Goal: Information Seeking & Learning: Learn about a topic

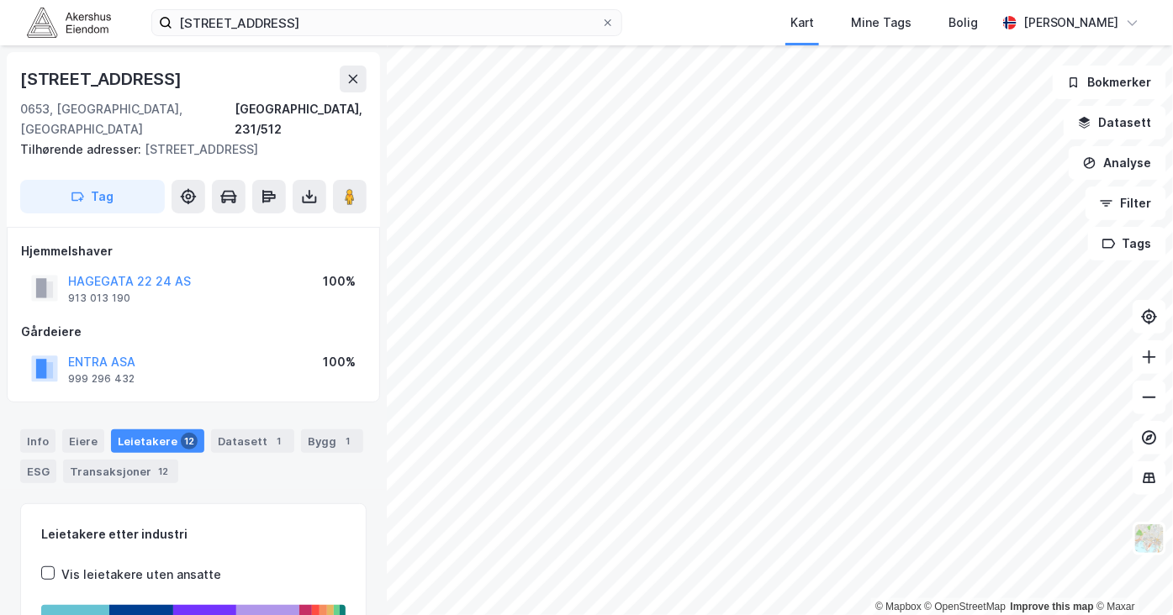
scroll to position [373, 0]
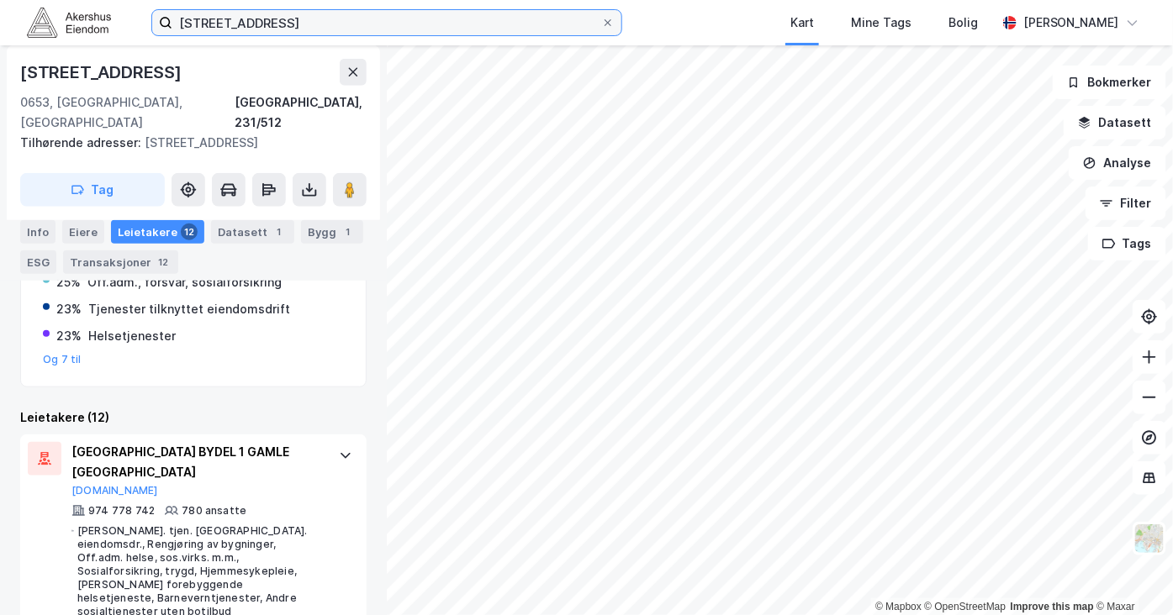
click at [436, 20] on input "[STREET_ADDRESS]" at bounding box center [386, 22] width 429 height 25
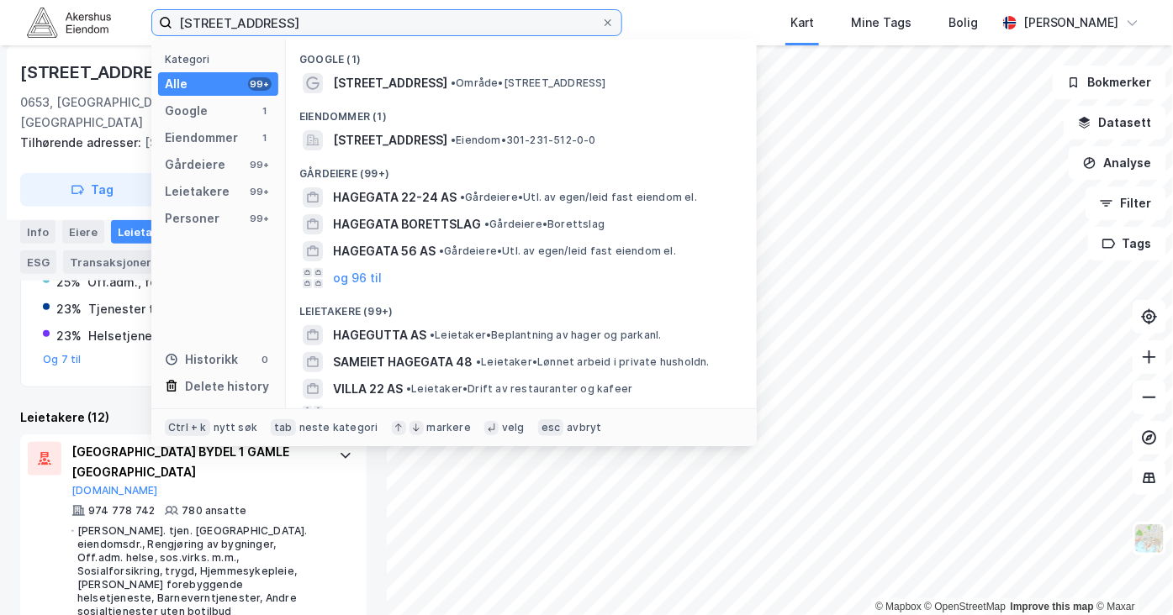
click at [436, 20] on input "[STREET_ADDRESS]" at bounding box center [386, 22] width 429 height 25
type input "l"
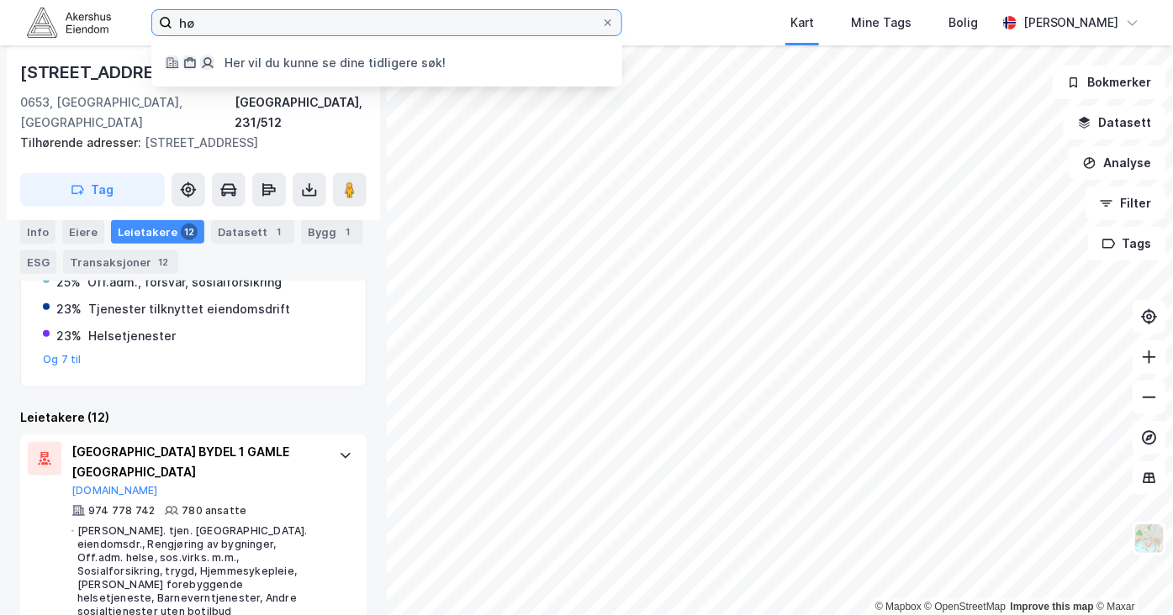
type input "h"
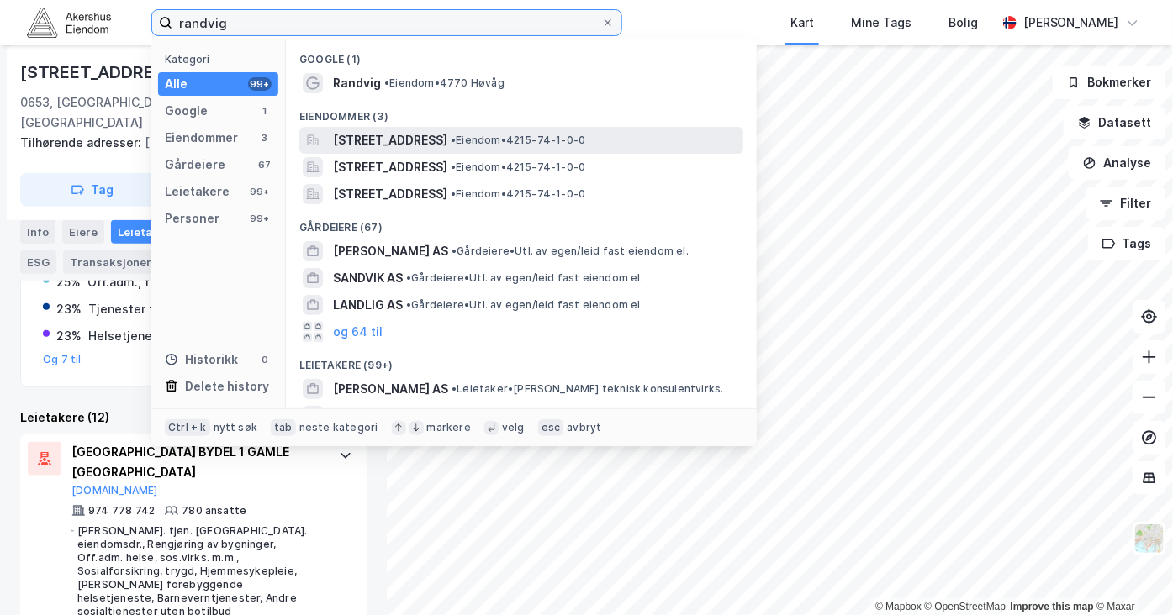
type input "randvig"
click at [447, 138] on span "[STREET_ADDRESS]" at bounding box center [390, 140] width 114 height 20
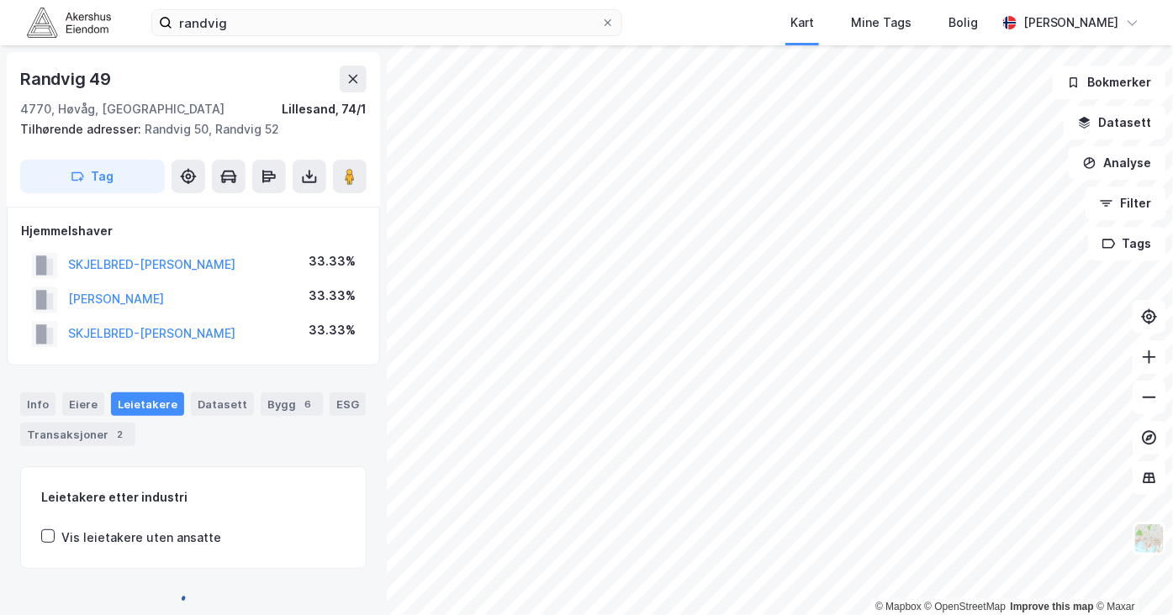
scroll to position [18, 0]
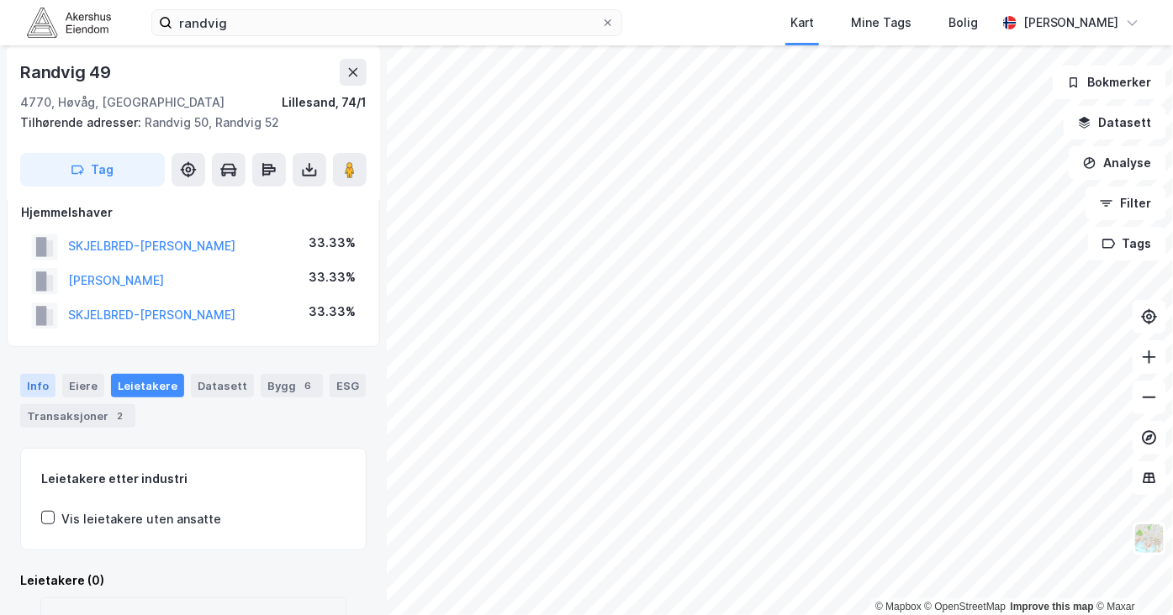
click at [45, 383] on div "Info" at bounding box center [37, 386] width 35 height 24
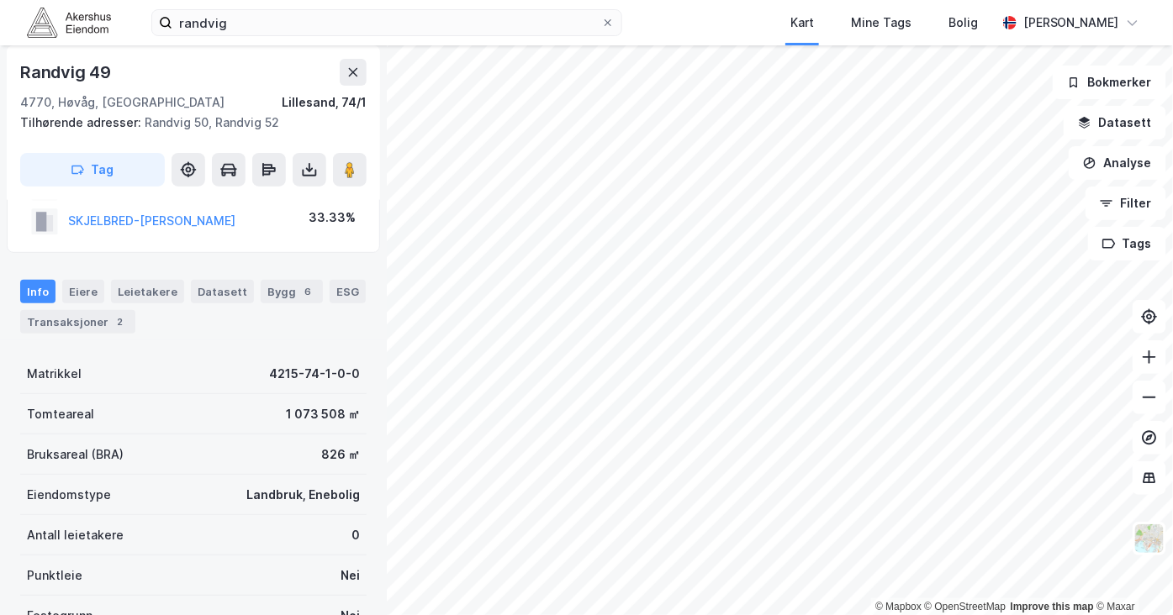
scroll to position [115, 0]
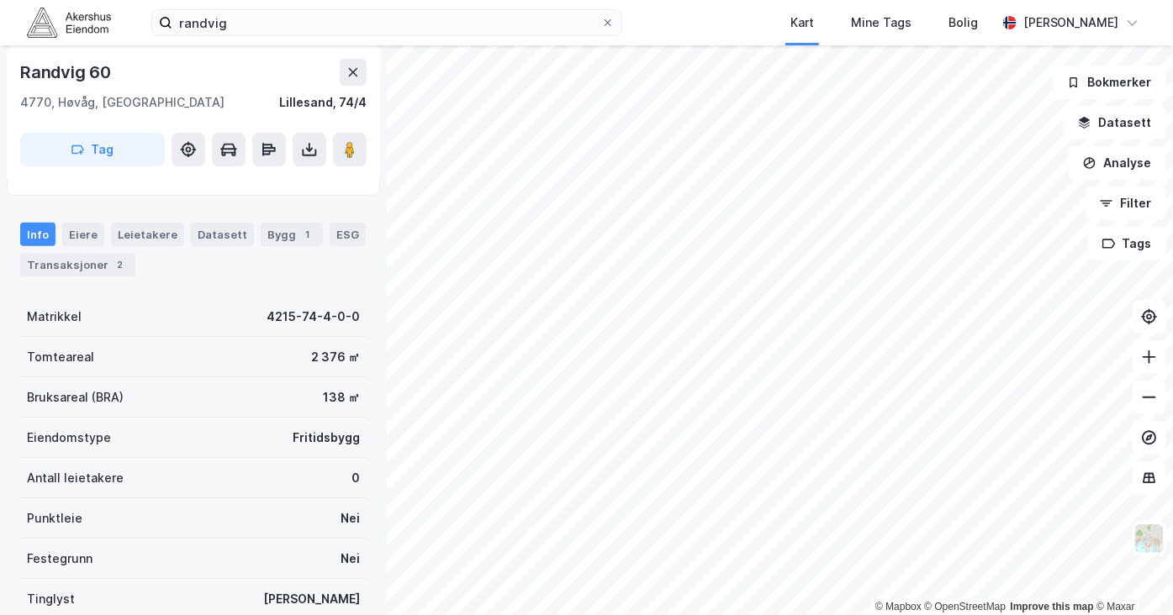
scroll to position [115, 0]
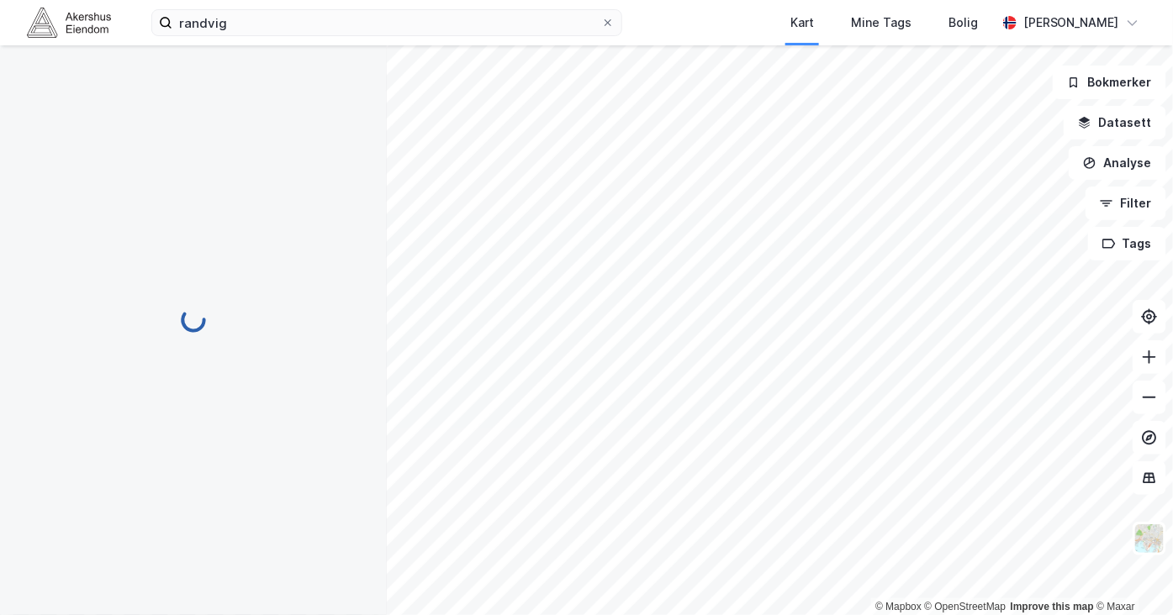
scroll to position [115, 0]
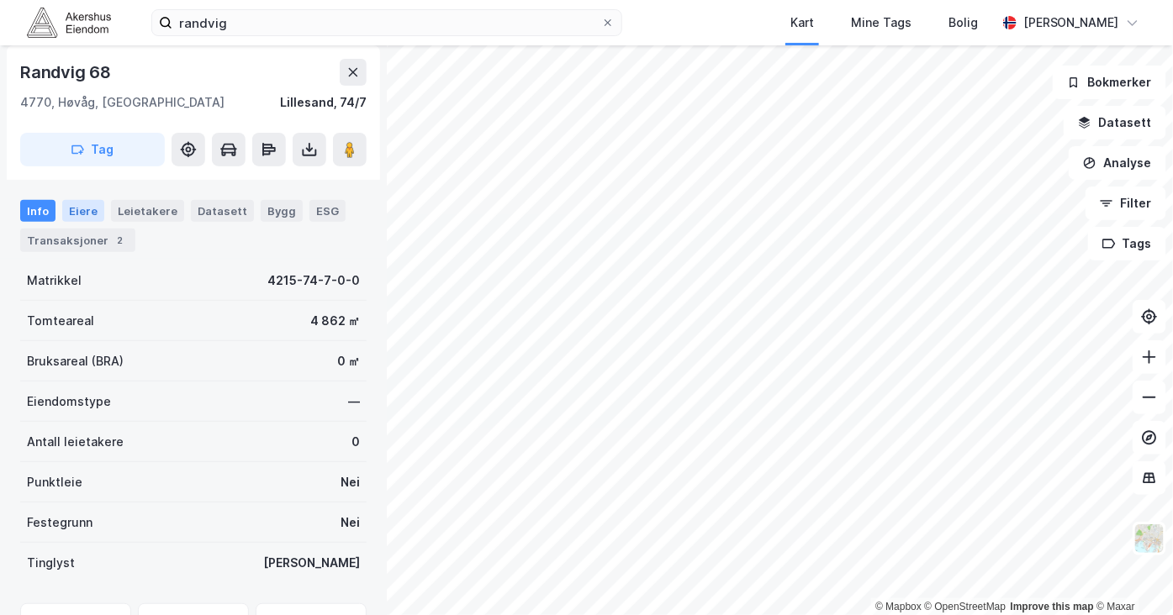
click at [87, 204] on div "Eiere" at bounding box center [83, 211] width 42 height 22
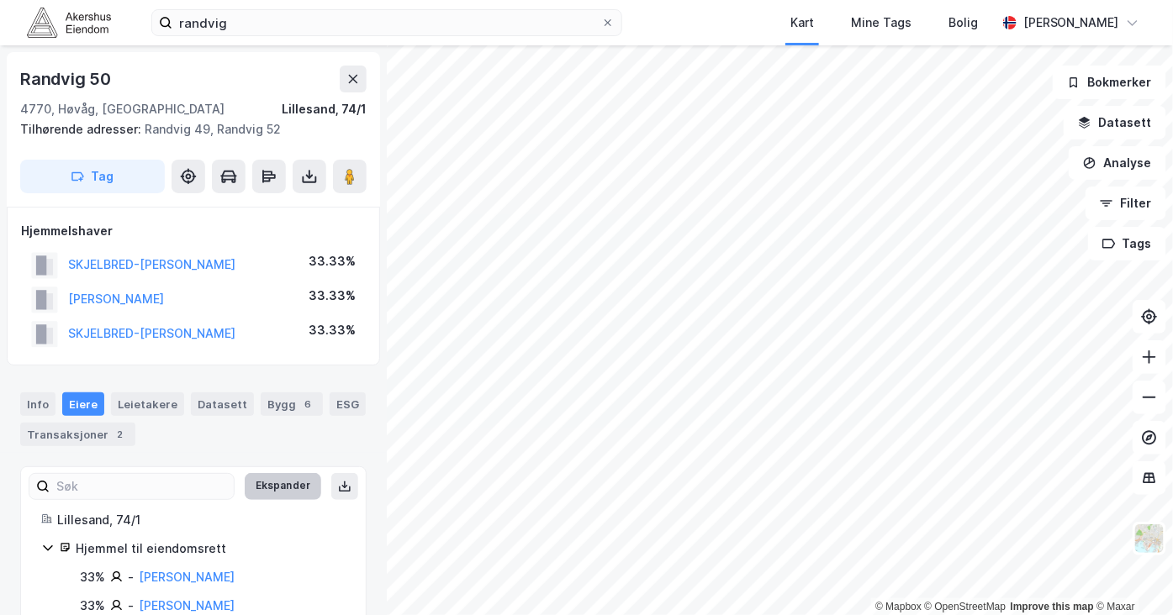
scroll to position [69, 0]
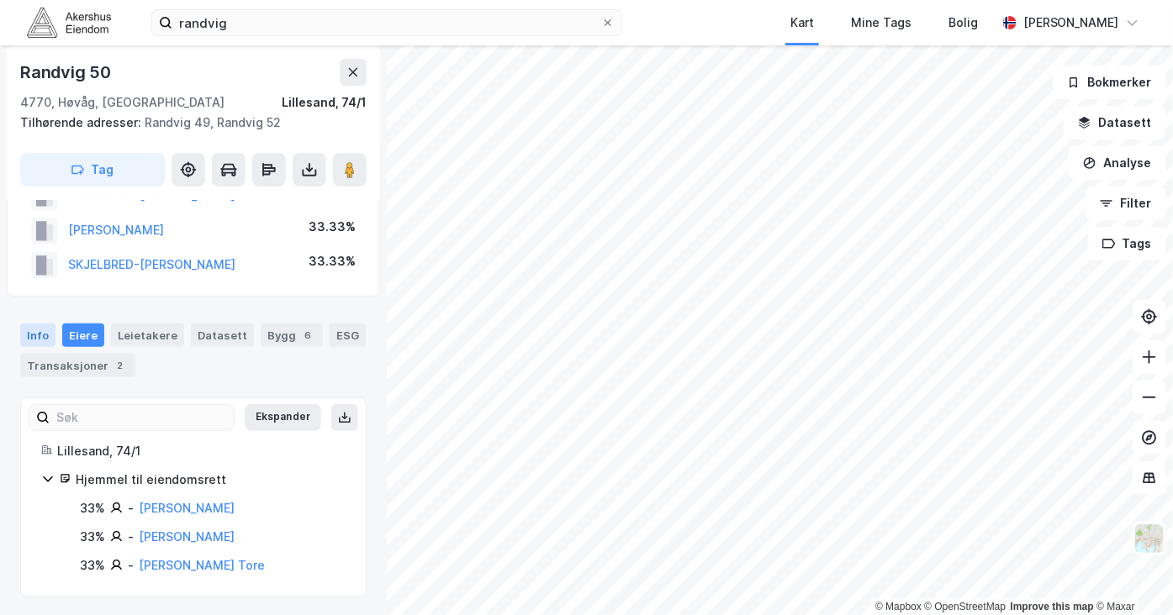
click at [30, 339] on div "Info" at bounding box center [37, 336] width 35 height 24
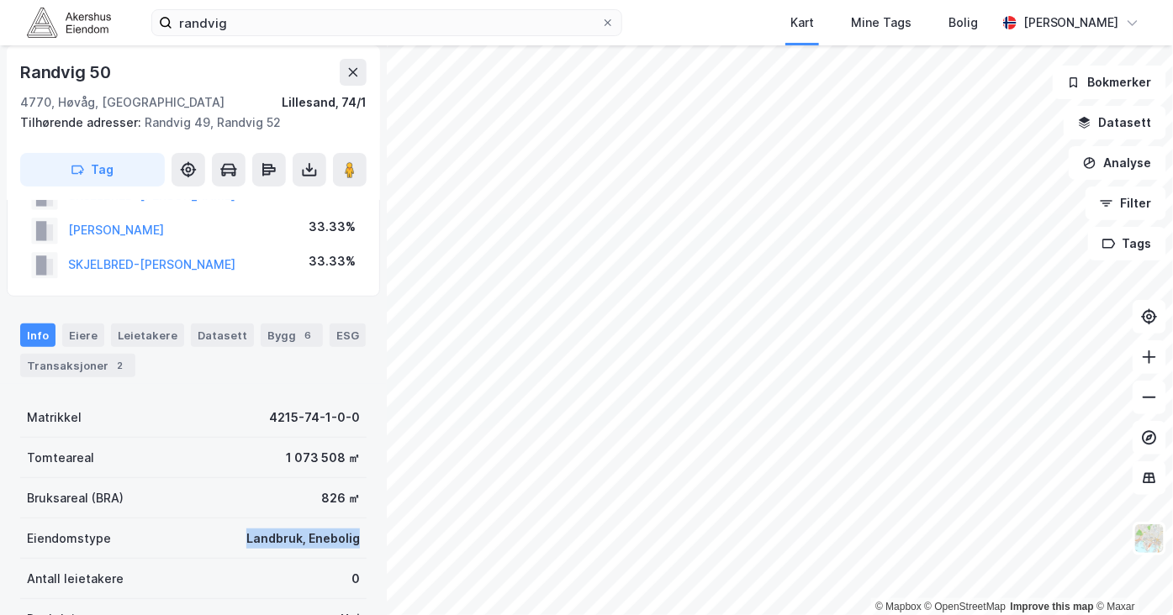
drag, startPoint x: 238, startPoint y: 531, endPoint x: 362, endPoint y: 552, distance: 126.1
click at [362, 552] on div "Randvig 50 4770, Høvåg, Agder Lillesand, 74/1 Tilhørende adresser: Randvig 49, …" at bounding box center [193, 330] width 387 height 570
drag, startPoint x: 362, startPoint y: 552, endPoint x: 309, endPoint y: 539, distance: 55.3
click at [309, 539] on div "Landbruk, Enebolig" at bounding box center [302, 539] width 113 height 20
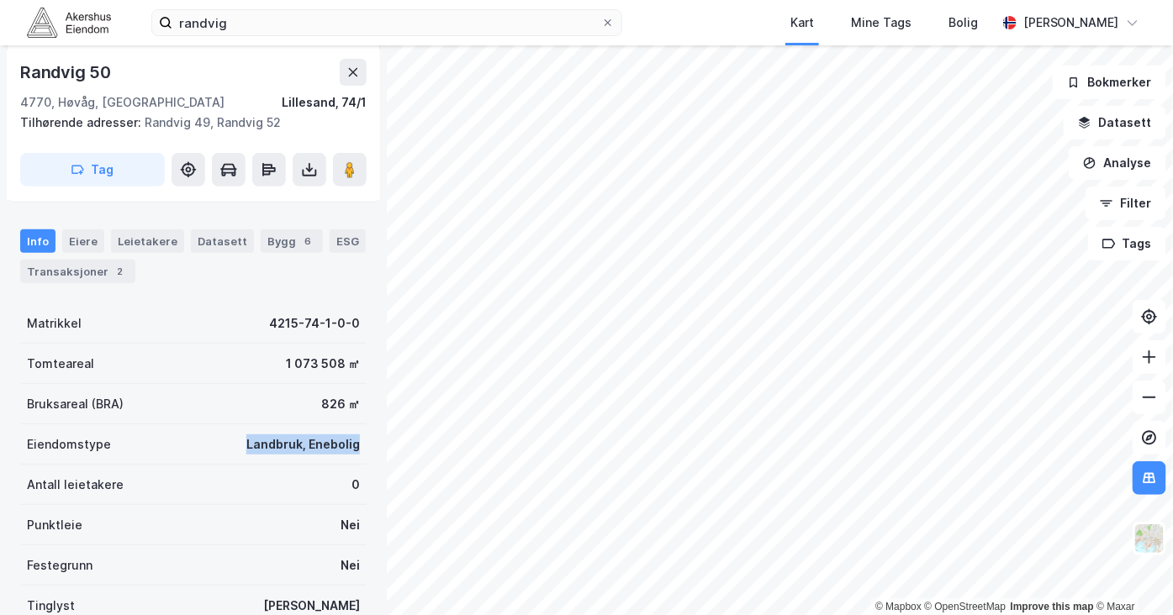
scroll to position [153, 0]
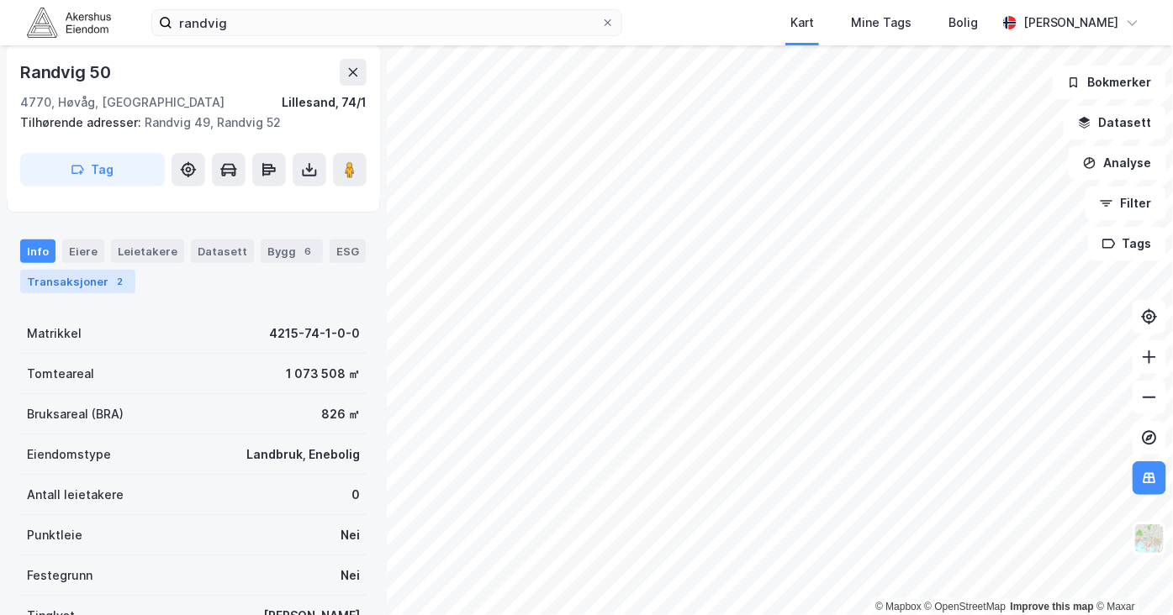
click at [119, 287] on div "Transaksjoner 2" at bounding box center [77, 282] width 115 height 24
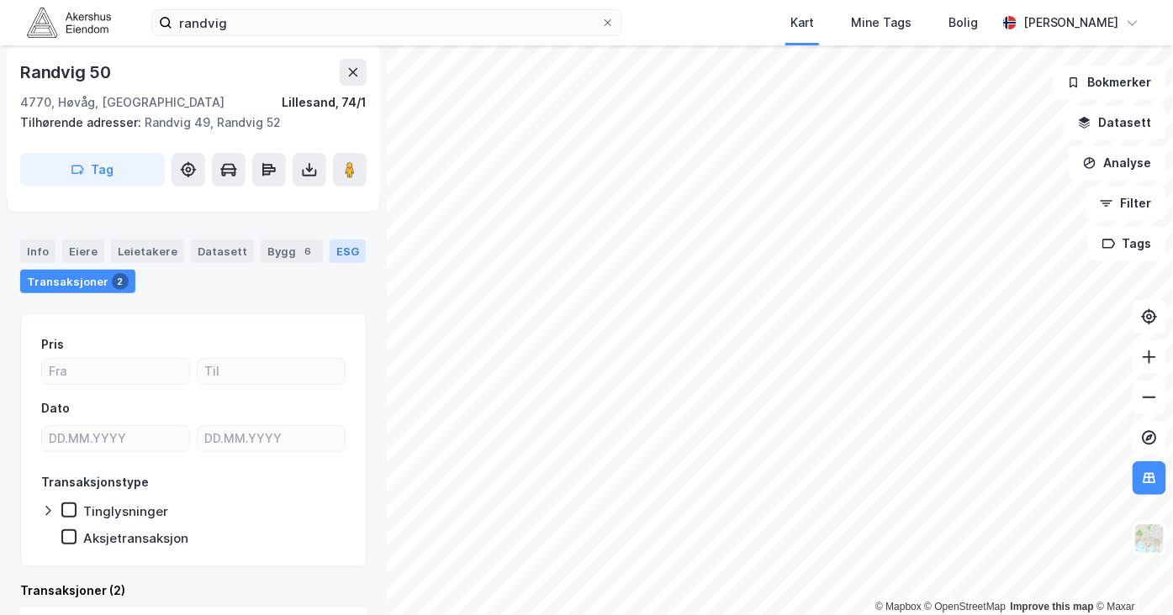
click at [337, 245] on div "ESG" at bounding box center [348, 252] width 36 height 24
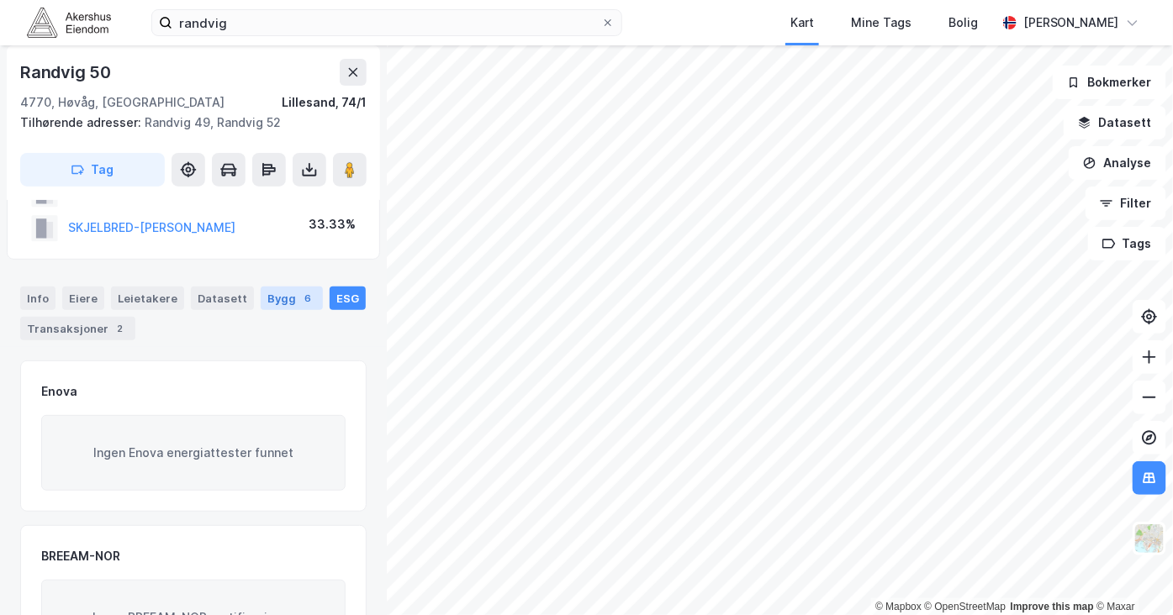
click at [299, 298] on div "6" at bounding box center [307, 298] width 17 height 17
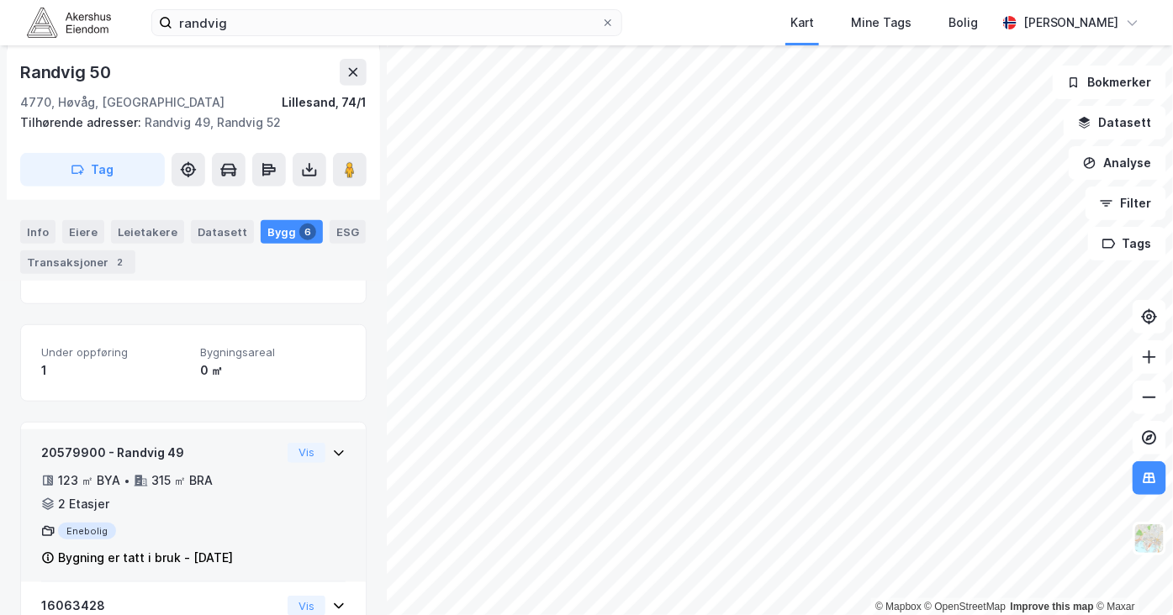
scroll to position [268, 0]
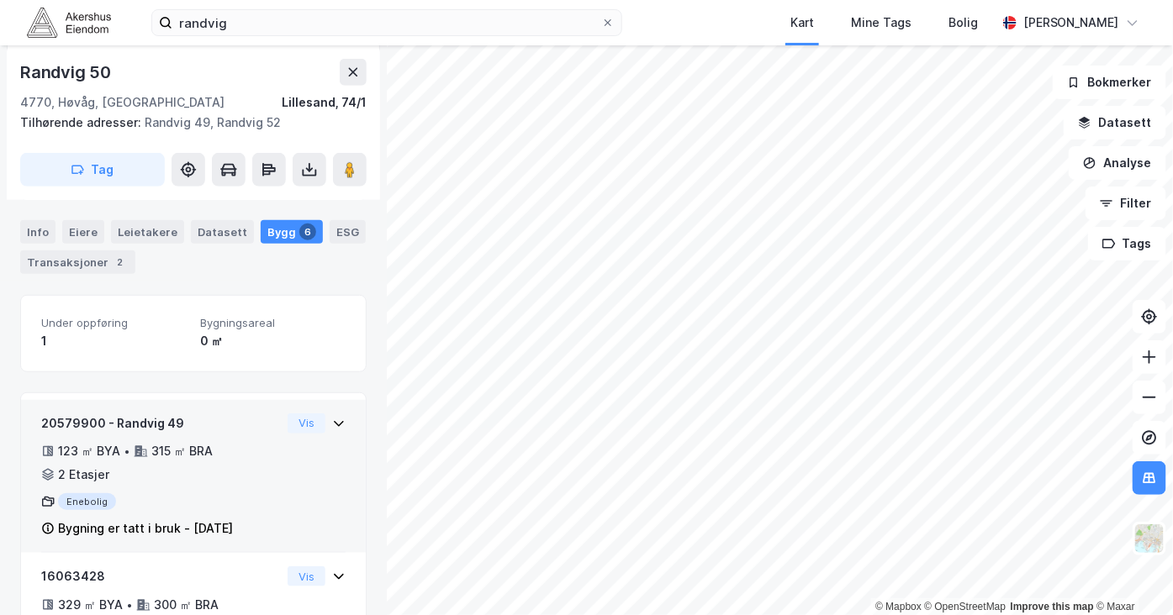
click at [246, 484] on div "20579900 - Randvig 49 123 ㎡ BYA • 315 ㎡ BRA • 2 Etasjer Enebolig Bygning er tat…" at bounding box center [161, 477] width 240 height 126
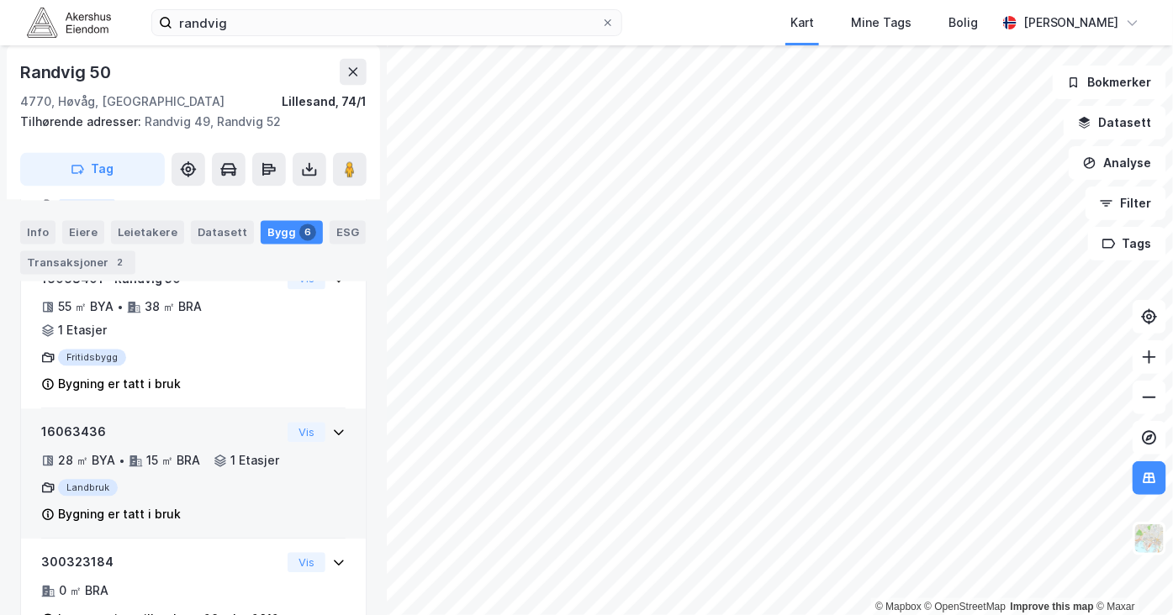
scroll to position [1078, 0]
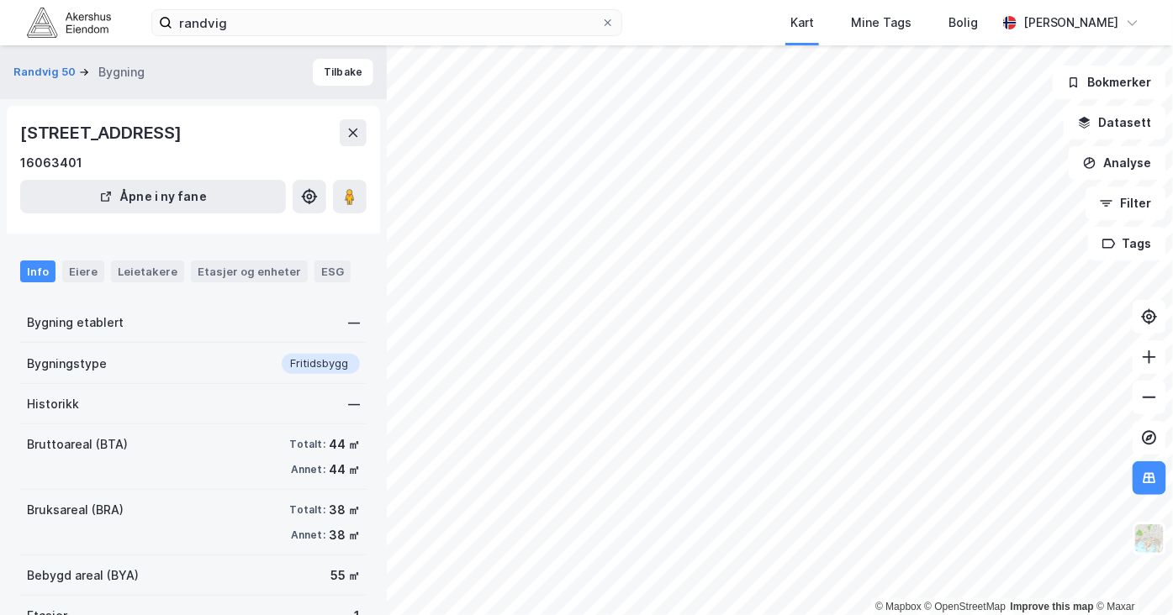
scroll to position [124, 0]
